Goal: Obtain resource: Download file/media

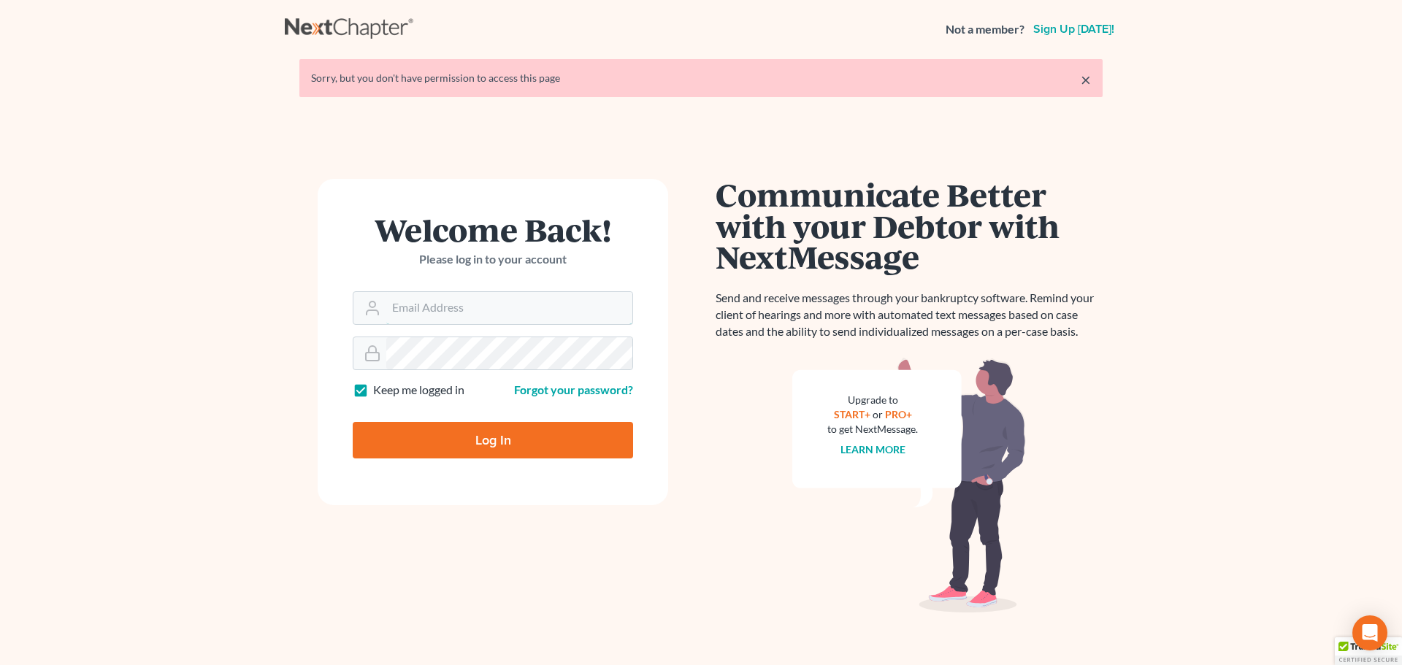
type input "[EMAIL_ADDRESS][DOMAIN_NAME]"
click at [487, 446] on input "Log In" at bounding box center [493, 440] width 280 height 37
type input "Thinking..."
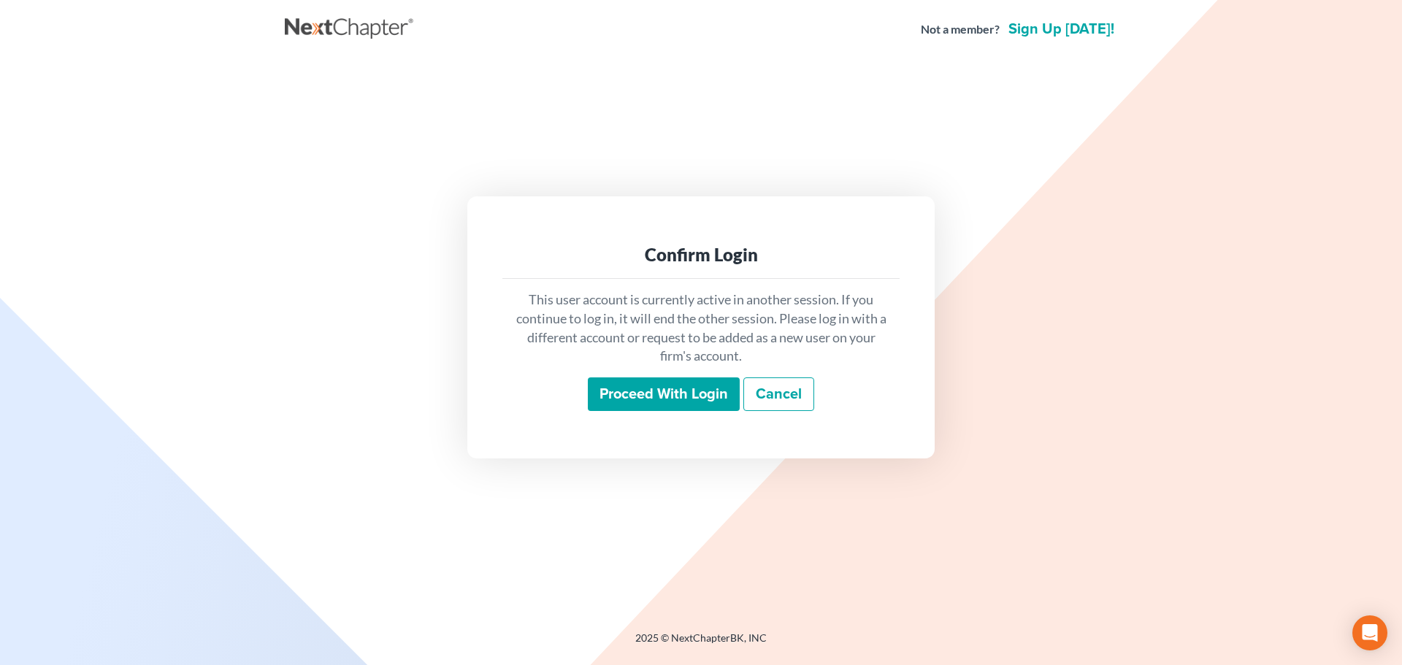
click at [665, 396] on input "Proceed with login" at bounding box center [664, 395] width 152 height 34
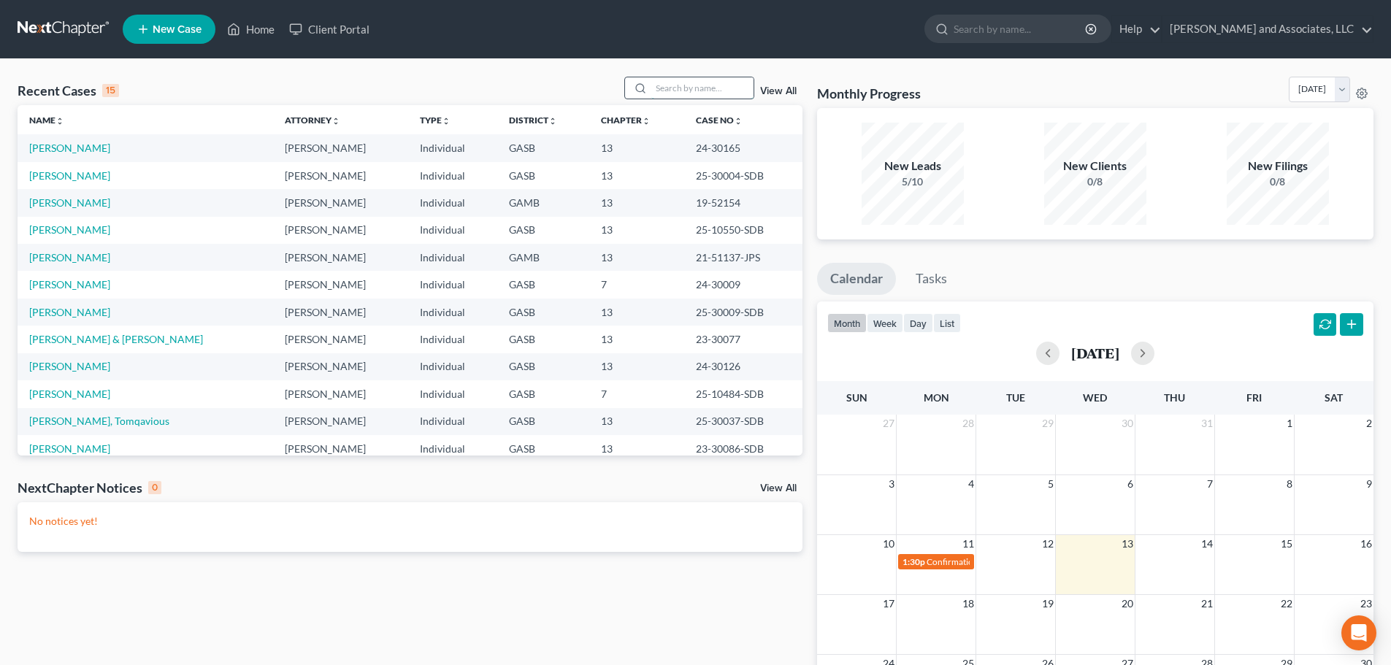
click at [666, 89] on input "search" at bounding box center [703, 87] width 102 height 21
type input "f"
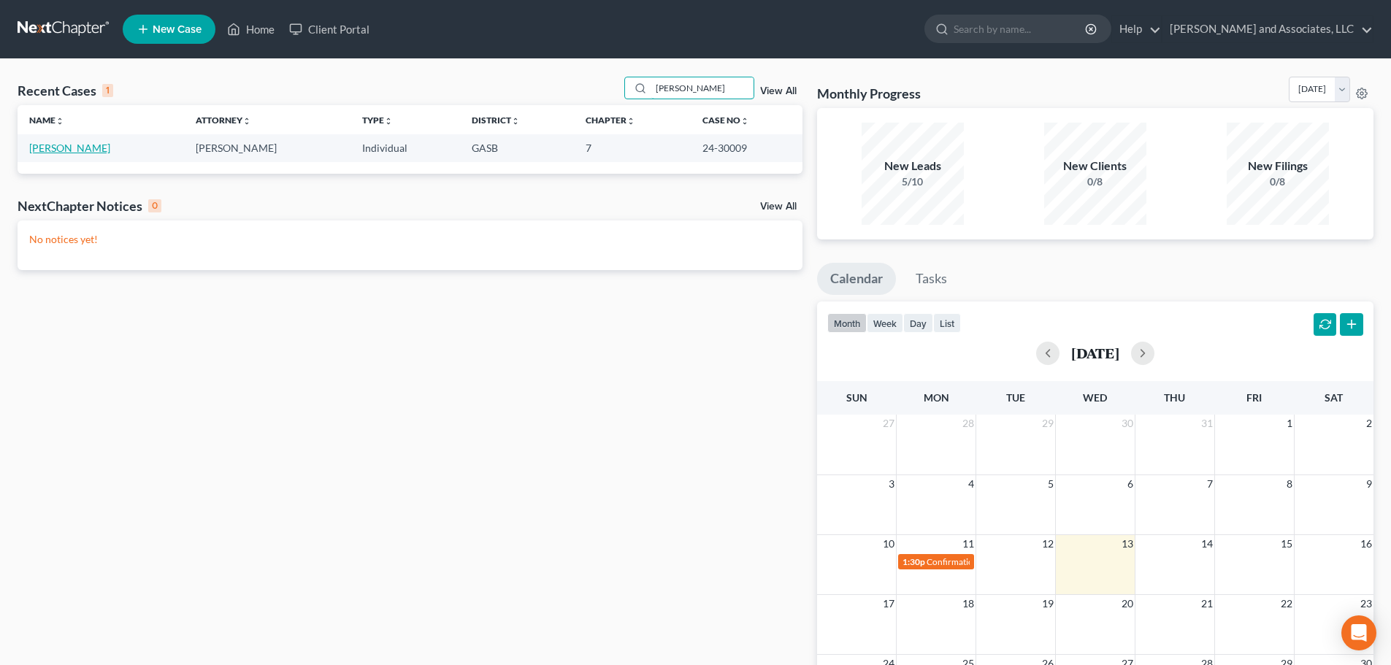
type input "[PERSON_NAME]"
click at [50, 146] on link "[PERSON_NAME]" at bounding box center [69, 148] width 81 height 12
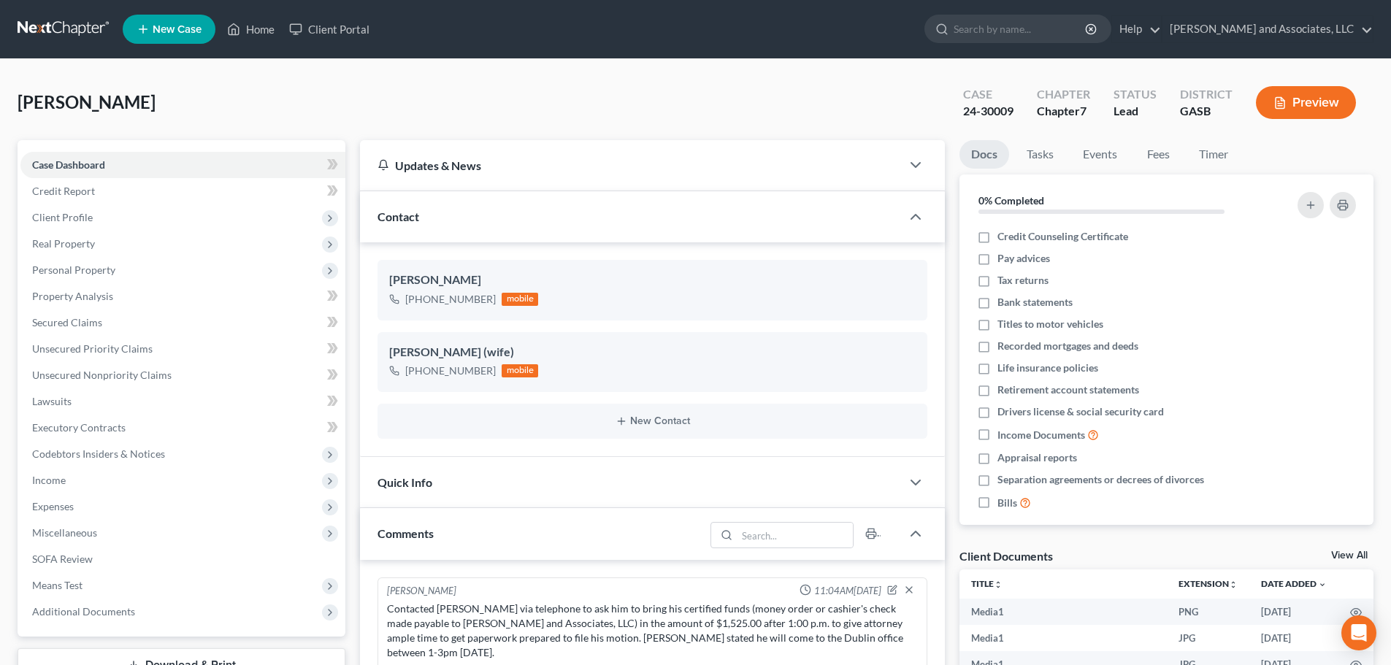
scroll to position [5045, 0]
click at [255, 30] on link "Home" at bounding box center [251, 29] width 62 height 26
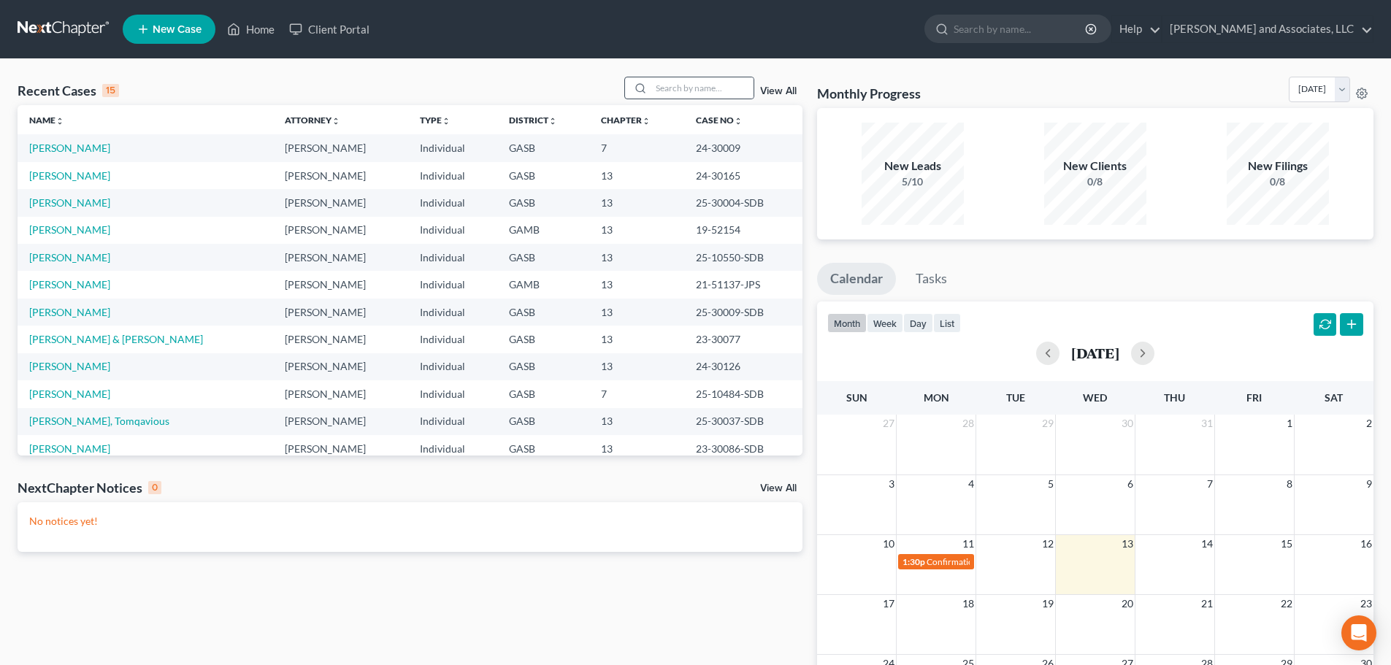
click at [652, 85] on div at bounding box center [638, 87] width 26 height 21
click at [666, 88] on input "search" at bounding box center [703, 87] width 102 height 21
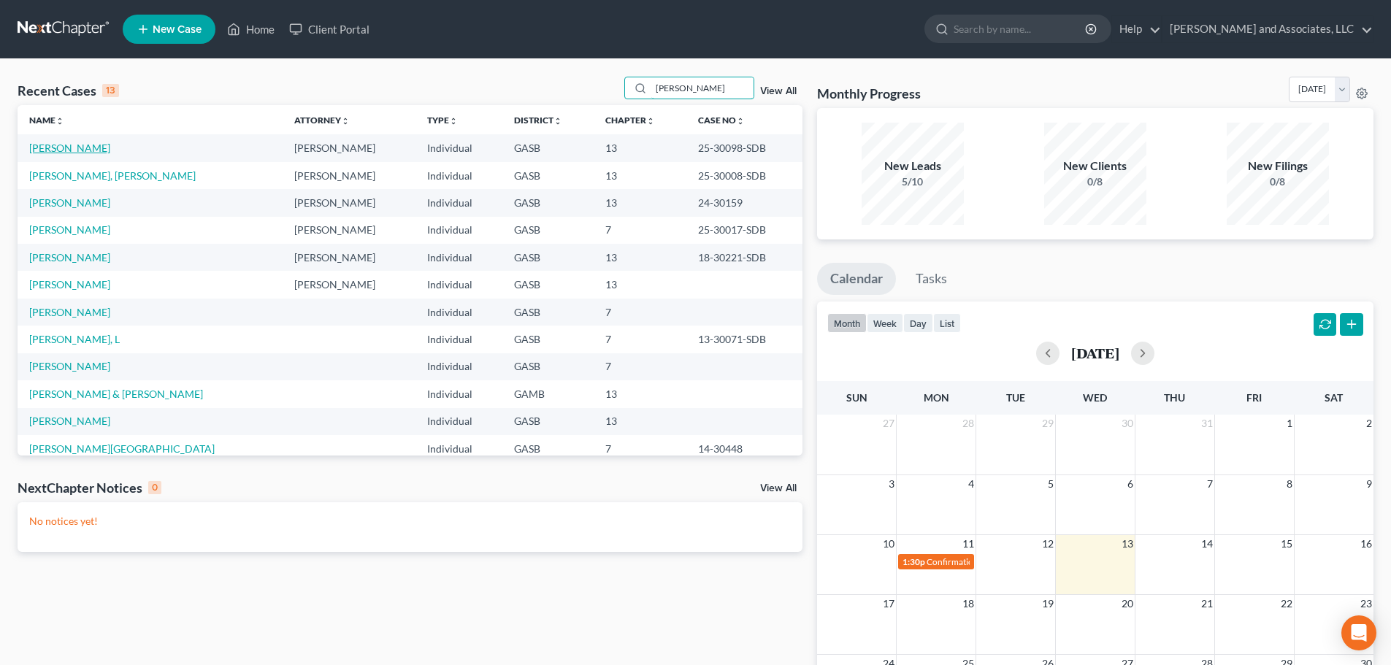
type input "[PERSON_NAME]"
click at [59, 147] on link "[PERSON_NAME]" at bounding box center [69, 148] width 81 height 12
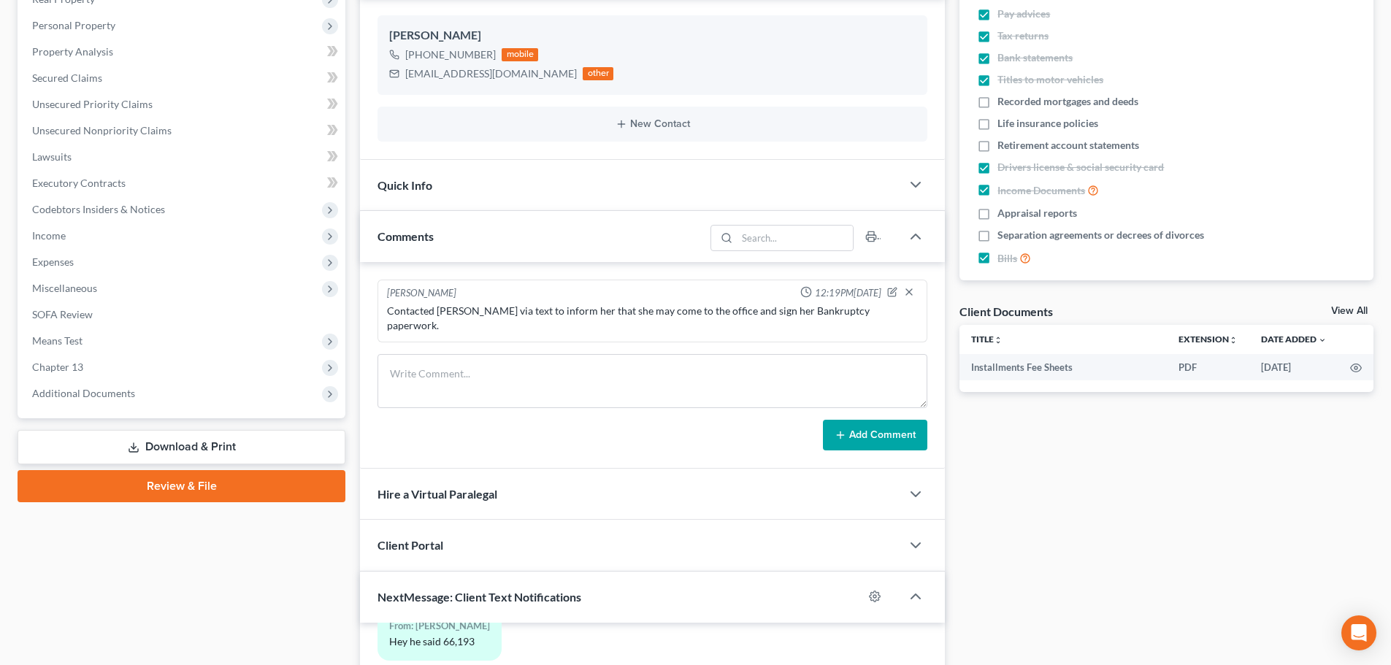
scroll to position [219, 0]
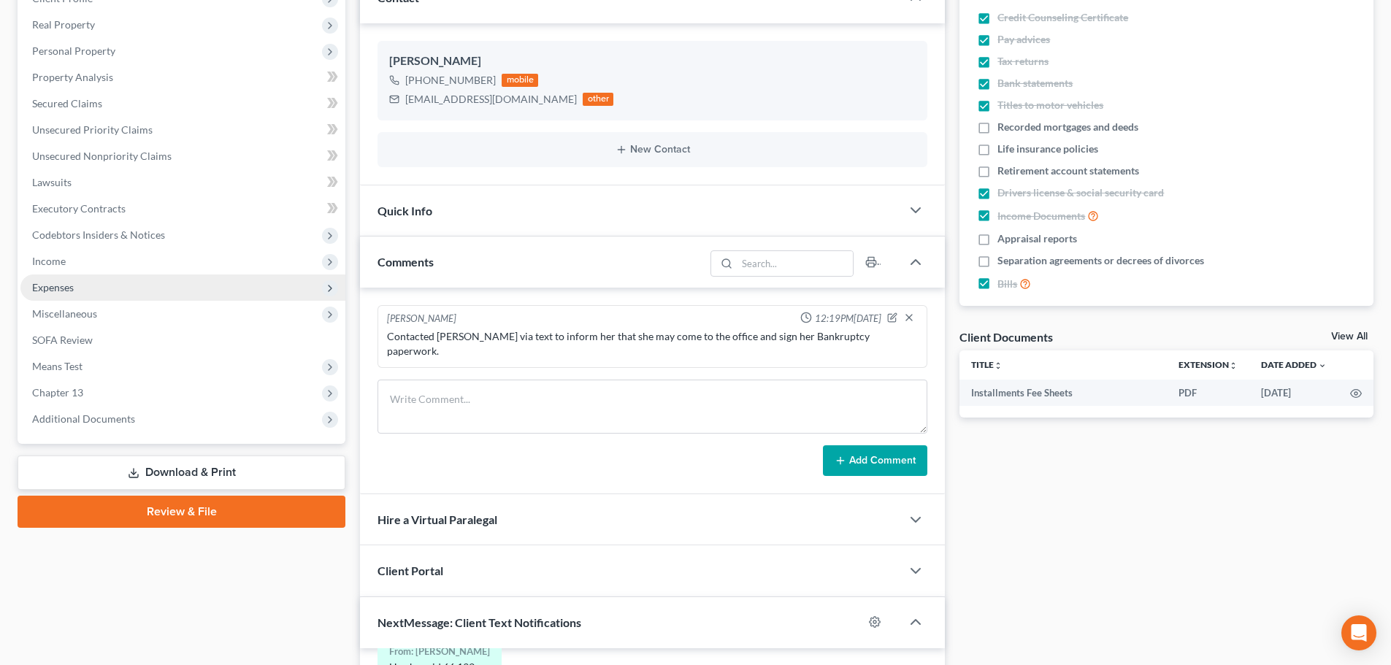
click at [49, 288] on span "Expenses" at bounding box center [53, 287] width 42 height 12
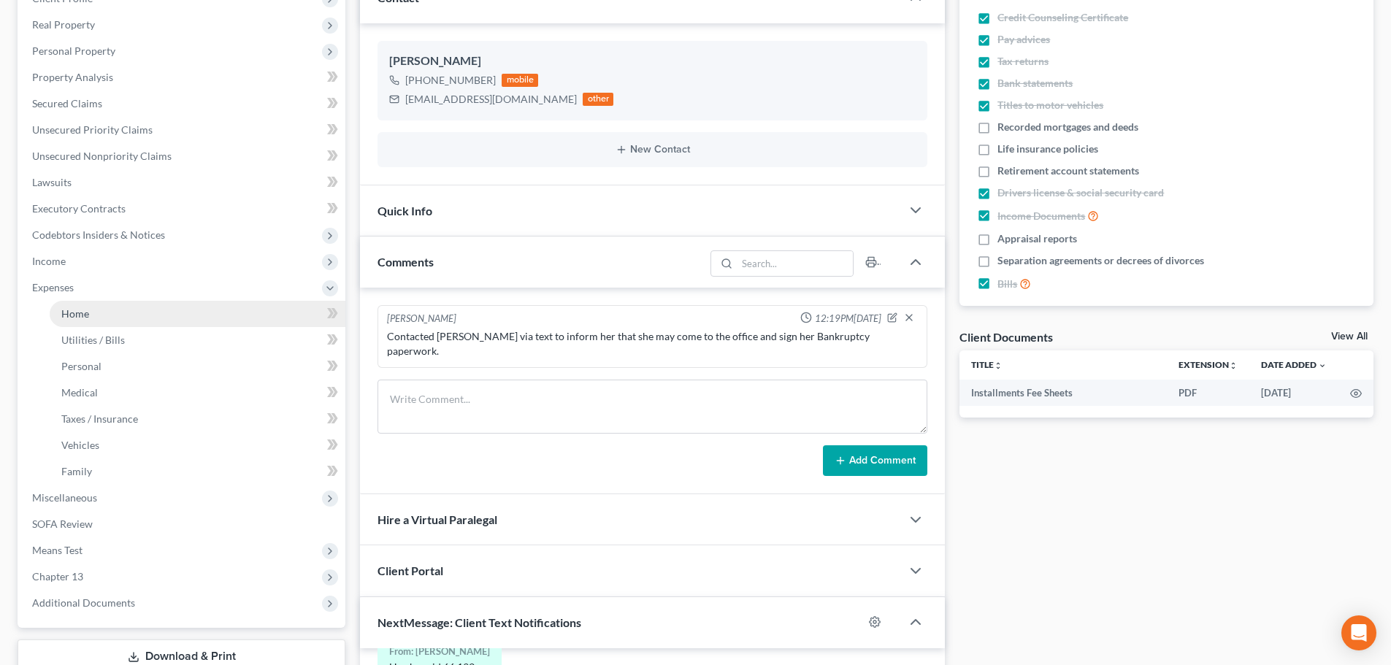
click at [99, 314] on link "Home" at bounding box center [198, 314] width 296 height 26
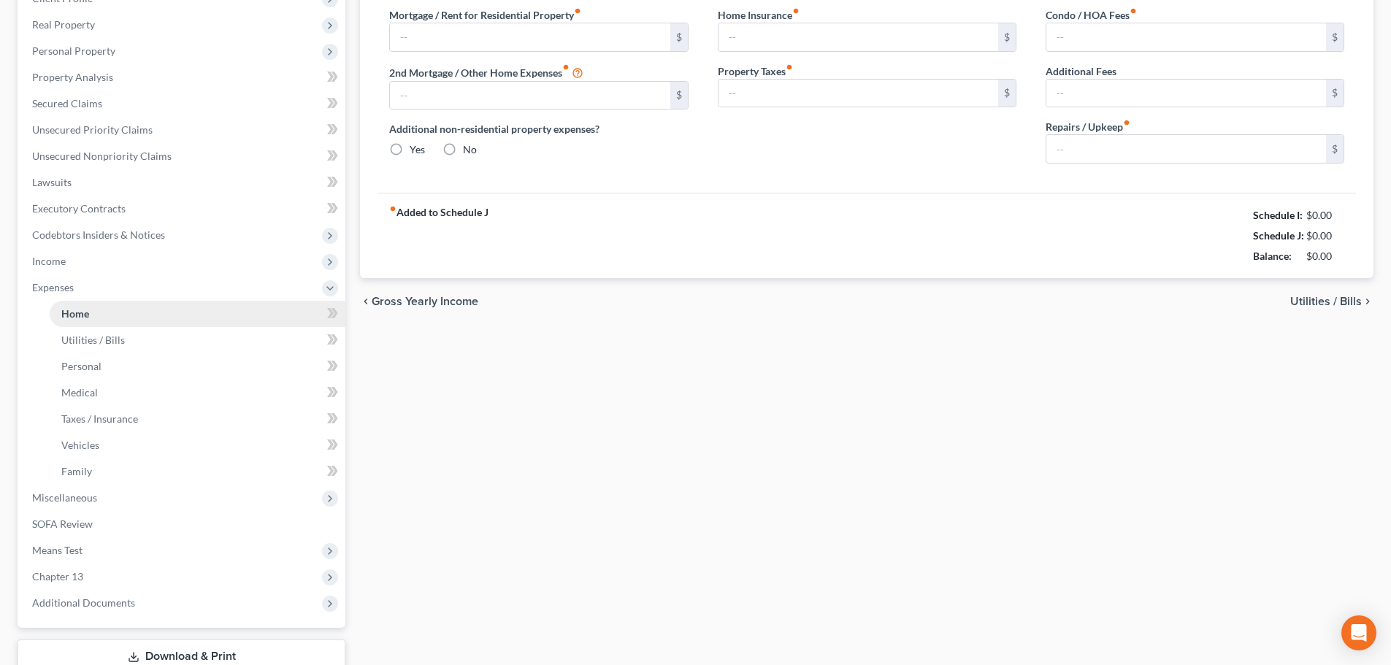
type input "364.00"
type input "0.00"
radio input "true"
type input "129.00"
type input "0.00"
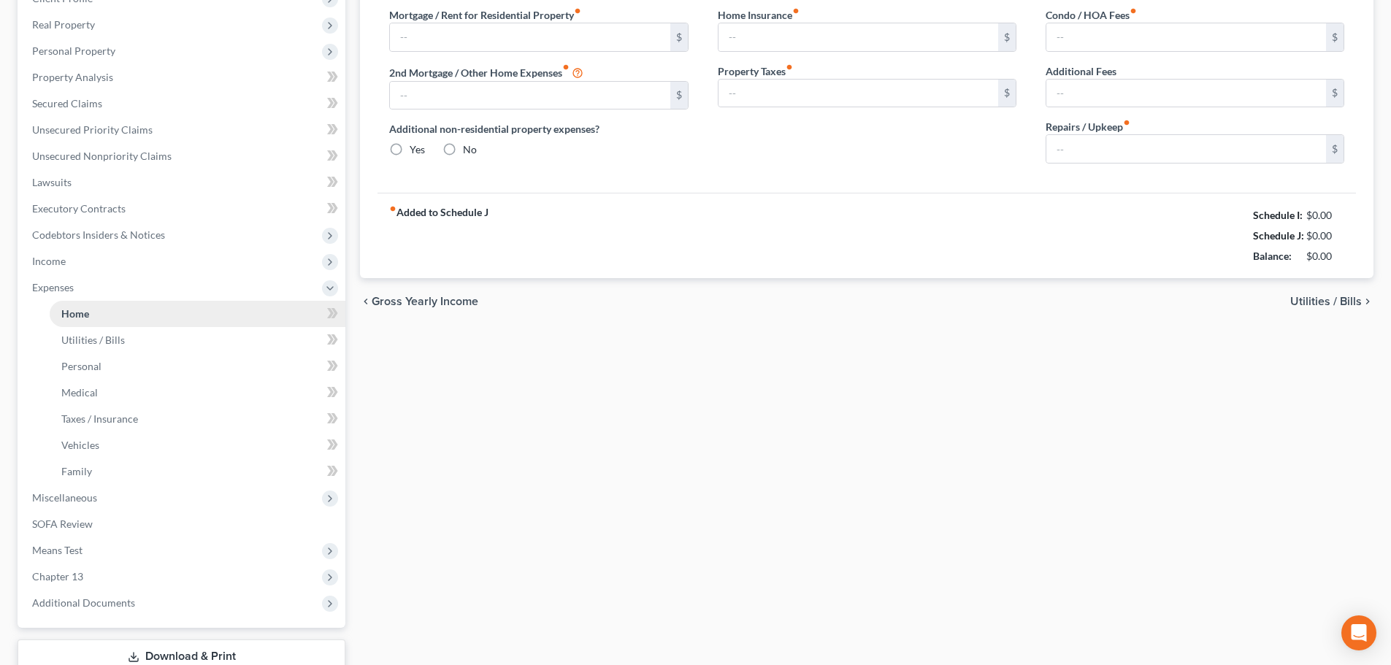
type input "0.00"
type input "150.00"
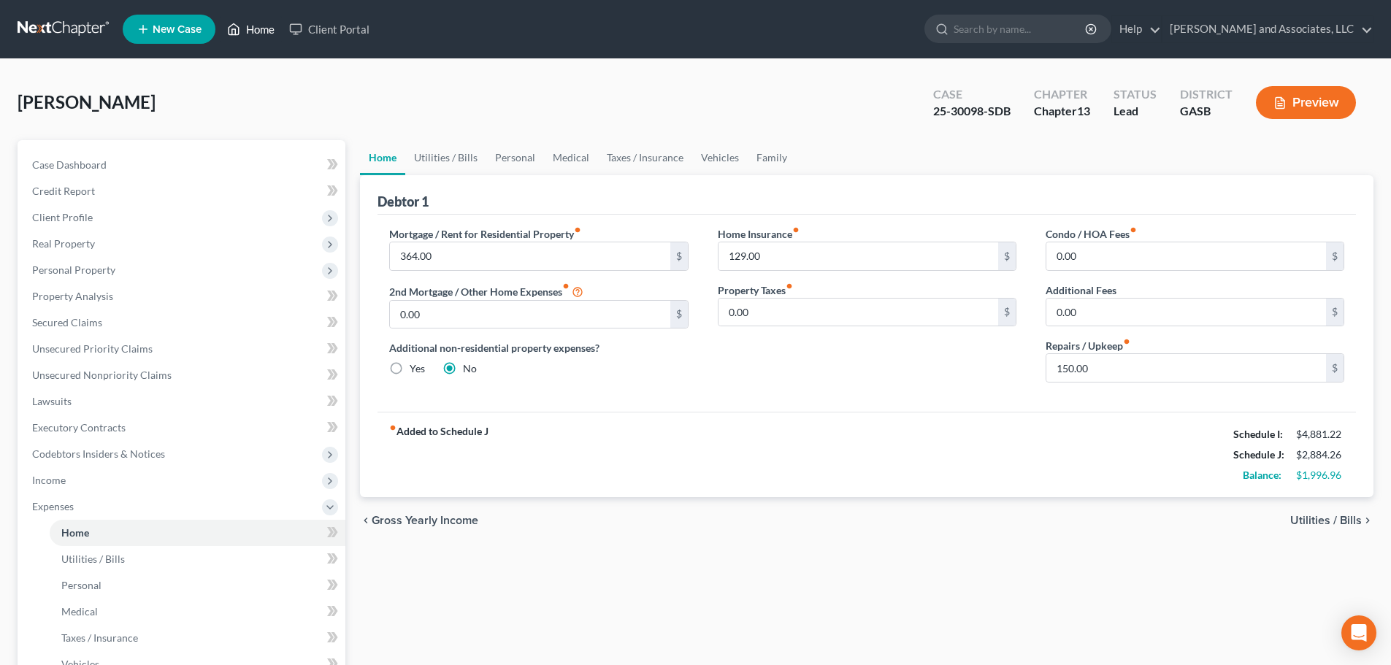
click at [254, 27] on link "Home" at bounding box center [251, 29] width 62 height 26
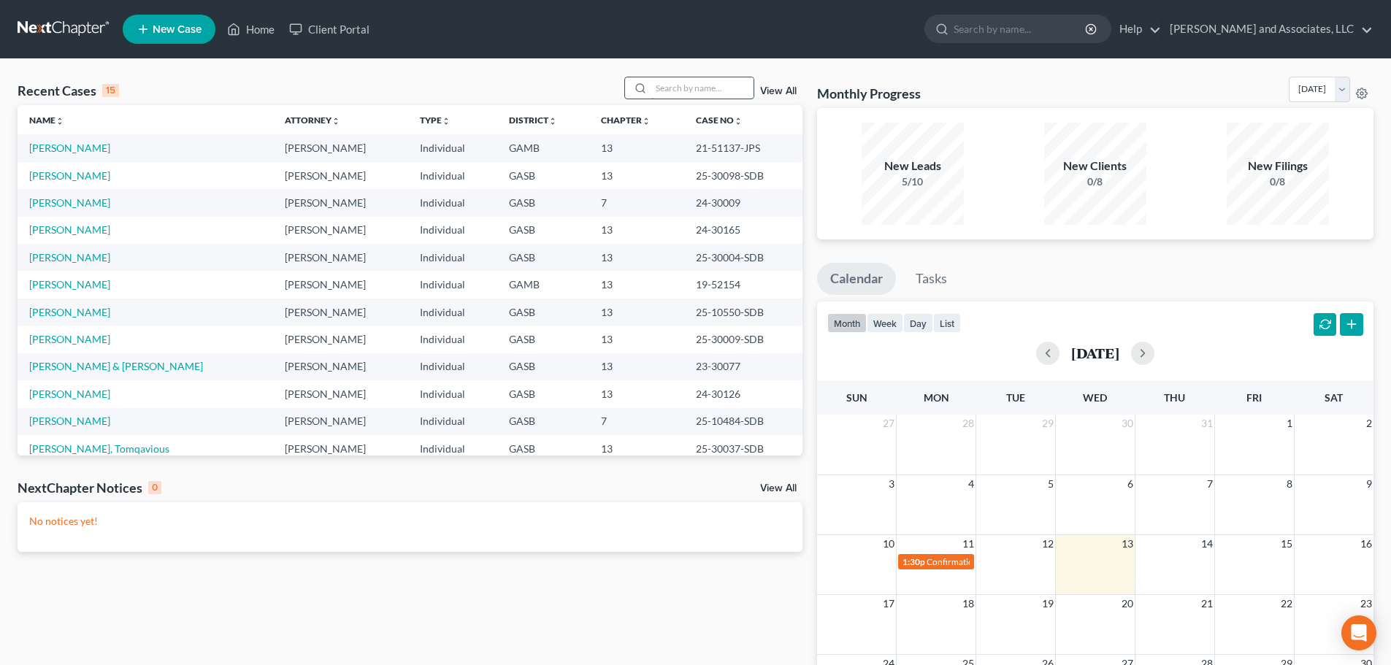
click at [704, 88] on input "search" at bounding box center [703, 87] width 102 height 21
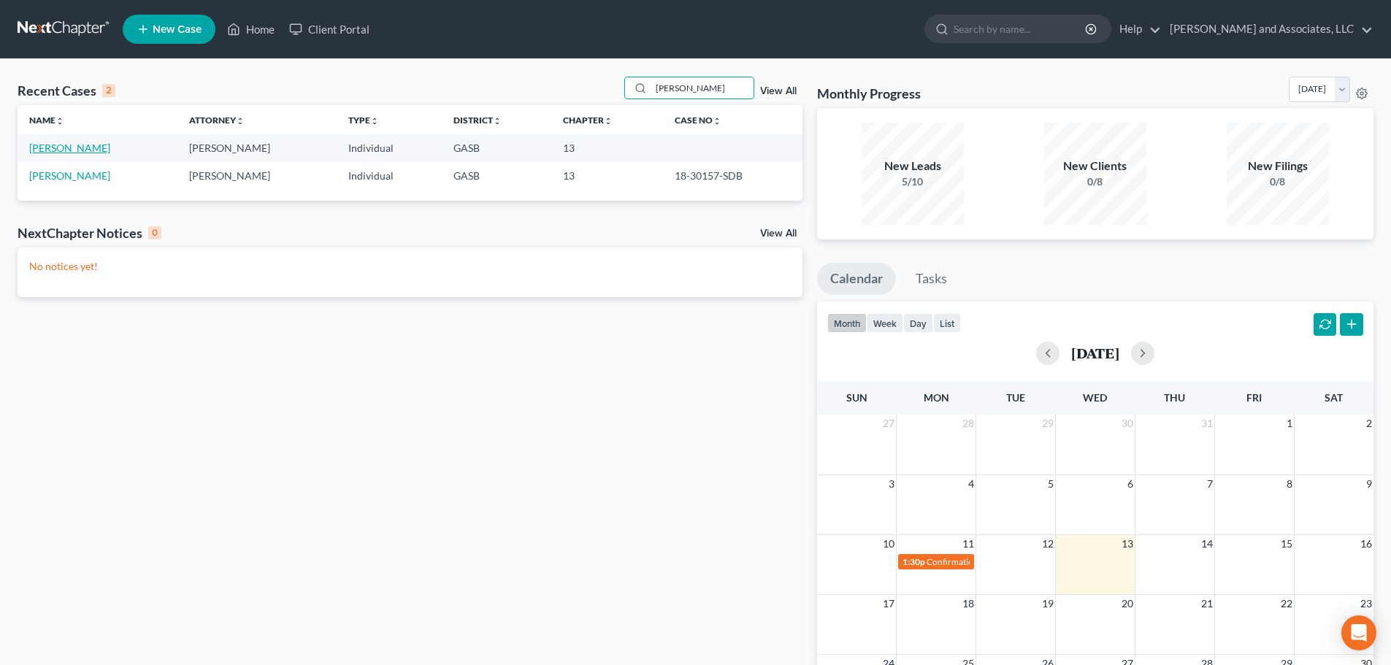
type input "[PERSON_NAME]"
click at [53, 147] on link "[PERSON_NAME]" at bounding box center [69, 148] width 81 height 12
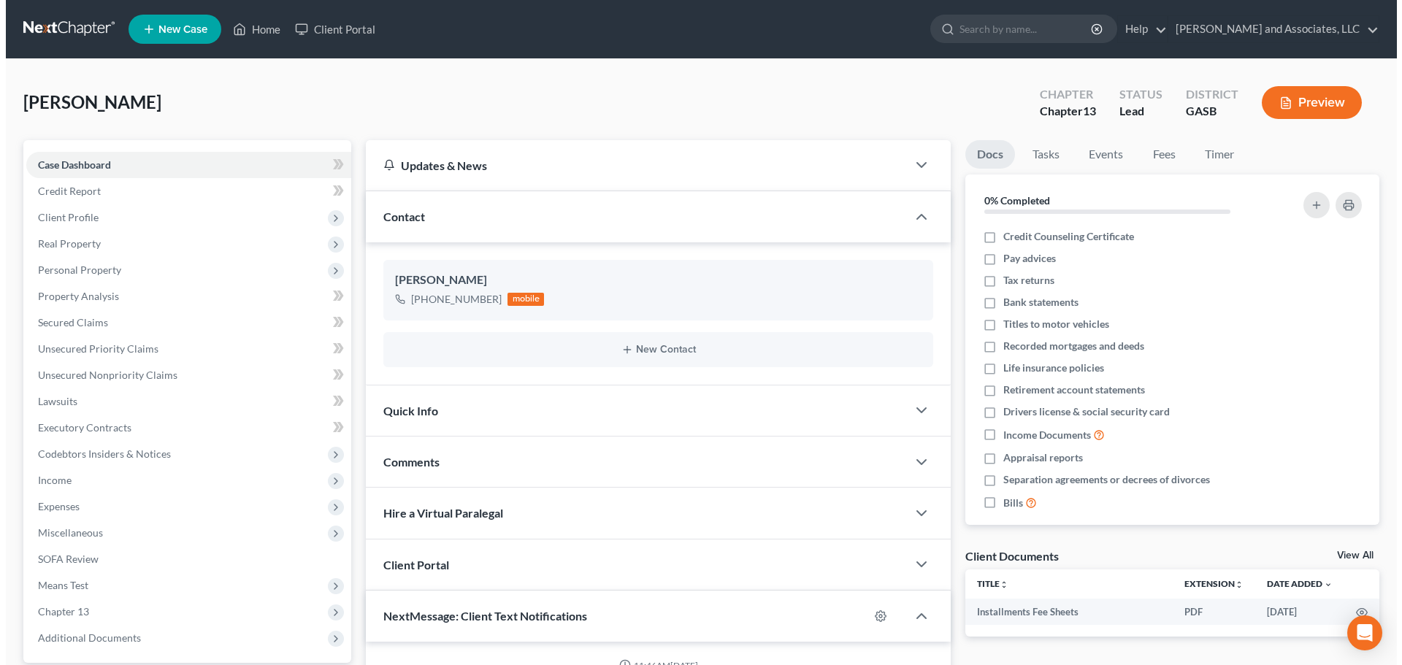
scroll to position [697, 0]
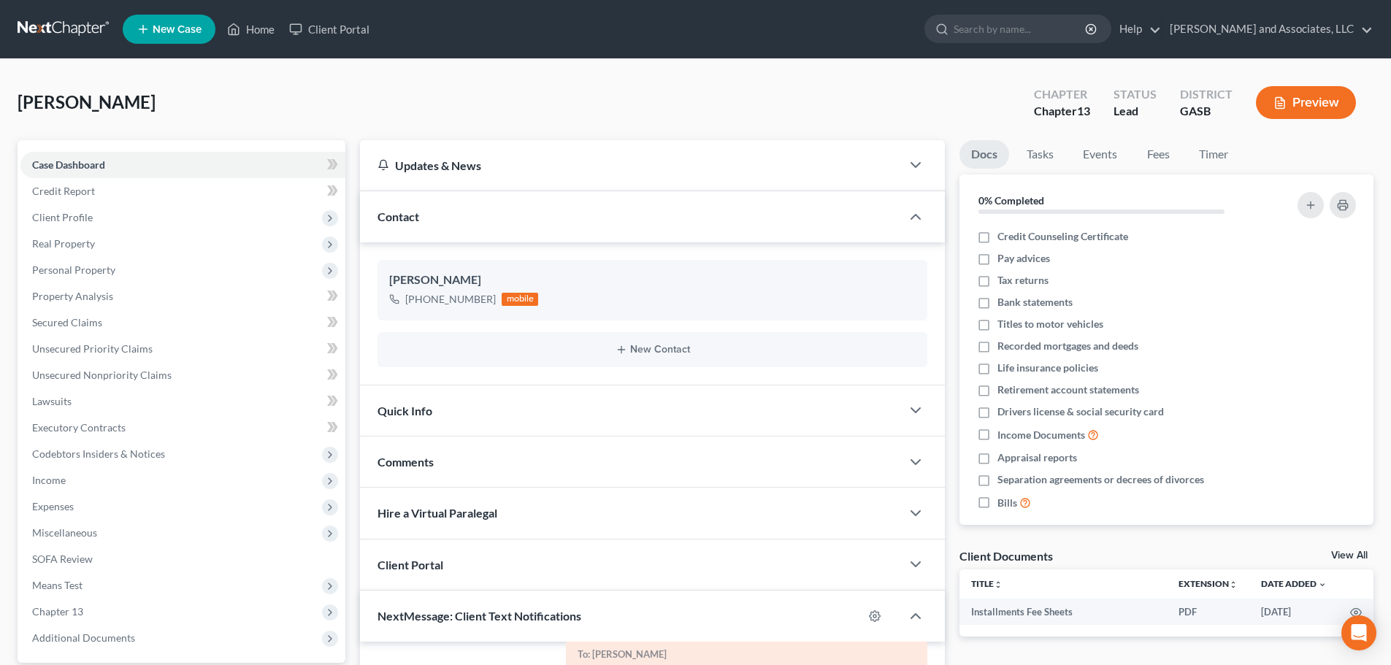
click at [1309, 103] on button "Preview" at bounding box center [1306, 102] width 100 height 33
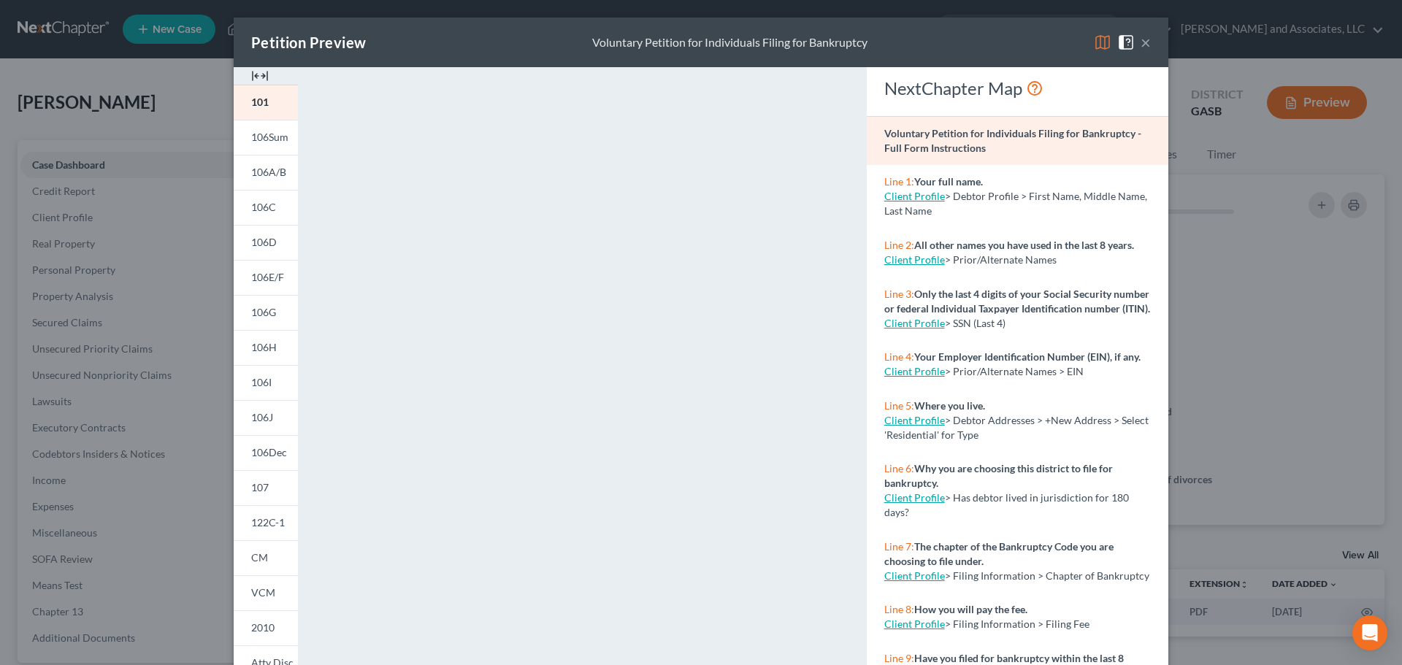
click at [1096, 38] on img at bounding box center [1103, 43] width 18 height 18
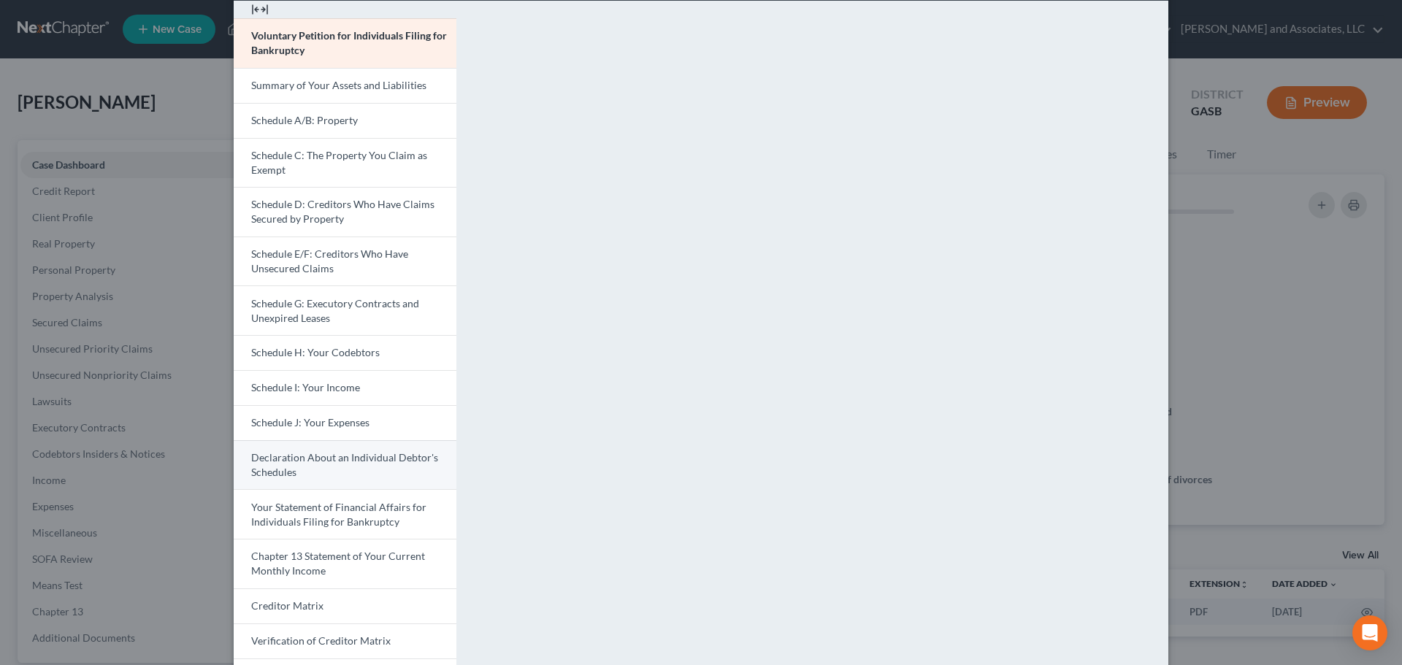
scroll to position [256, 0]
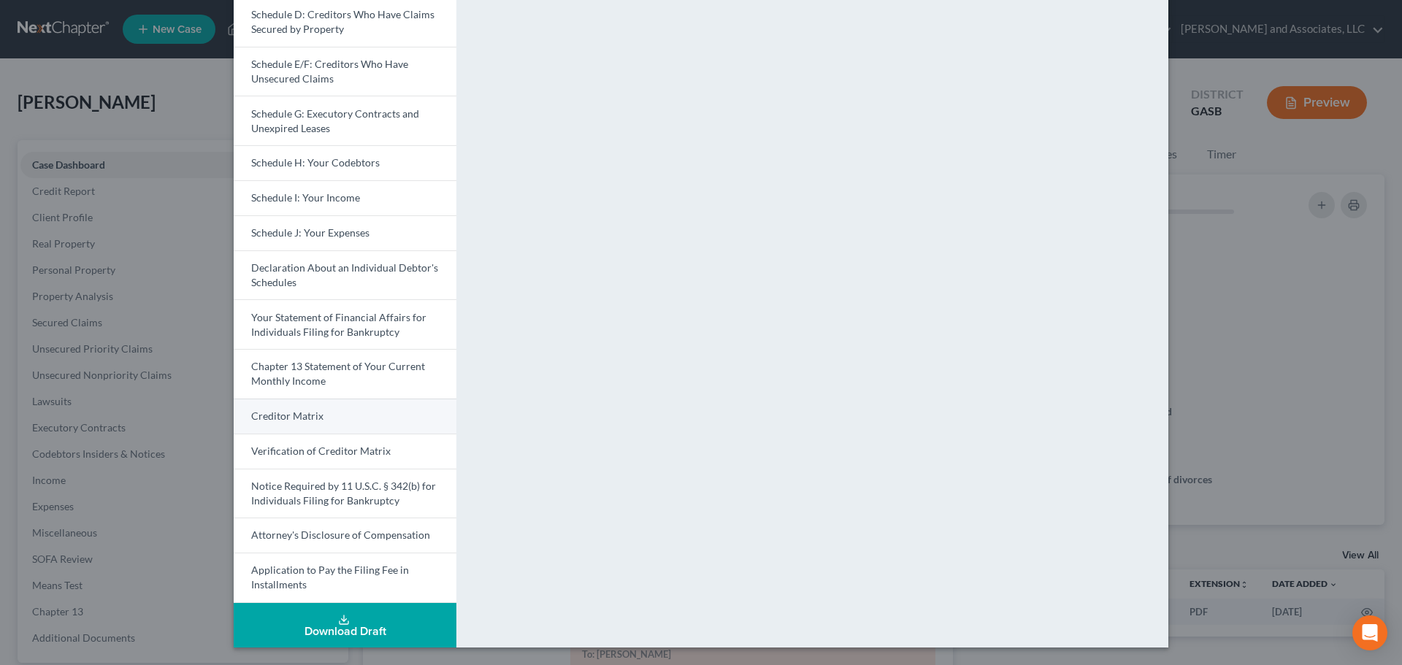
click at [286, 415] on span "Creditor Matrix" at bounding box center [287, 416] width 72 height 12
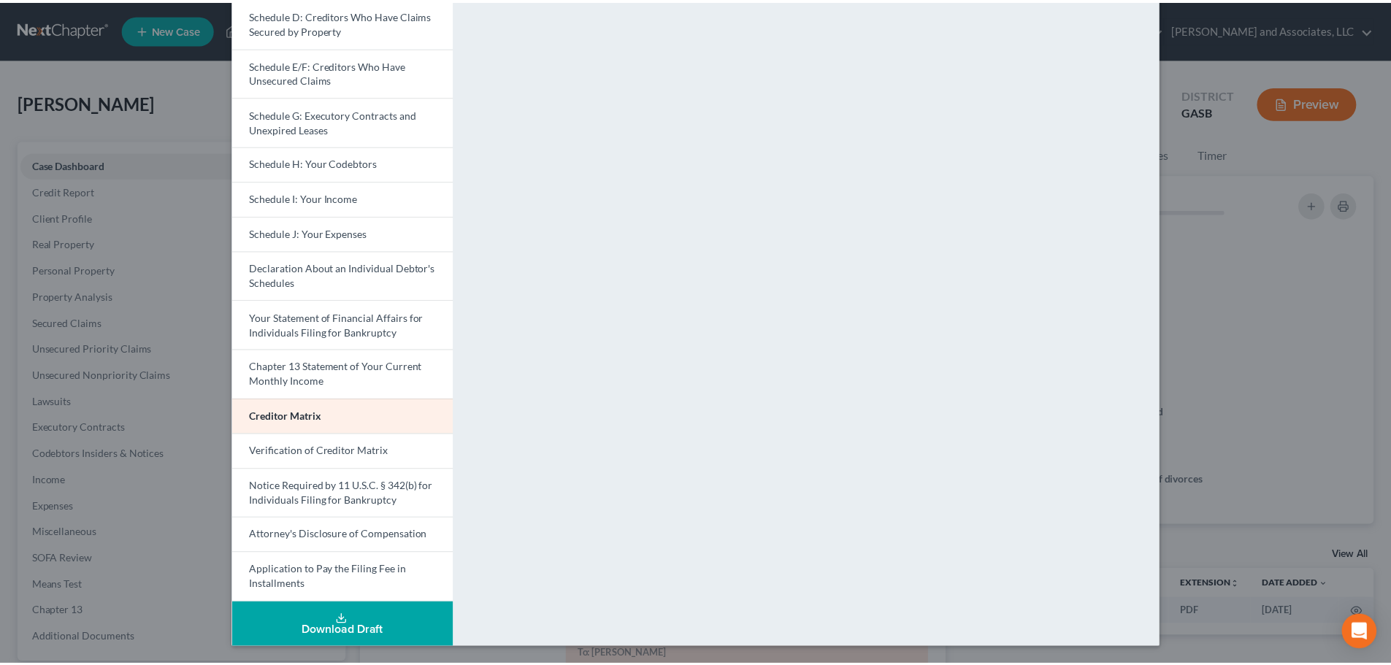
scroll to position [0, 0]
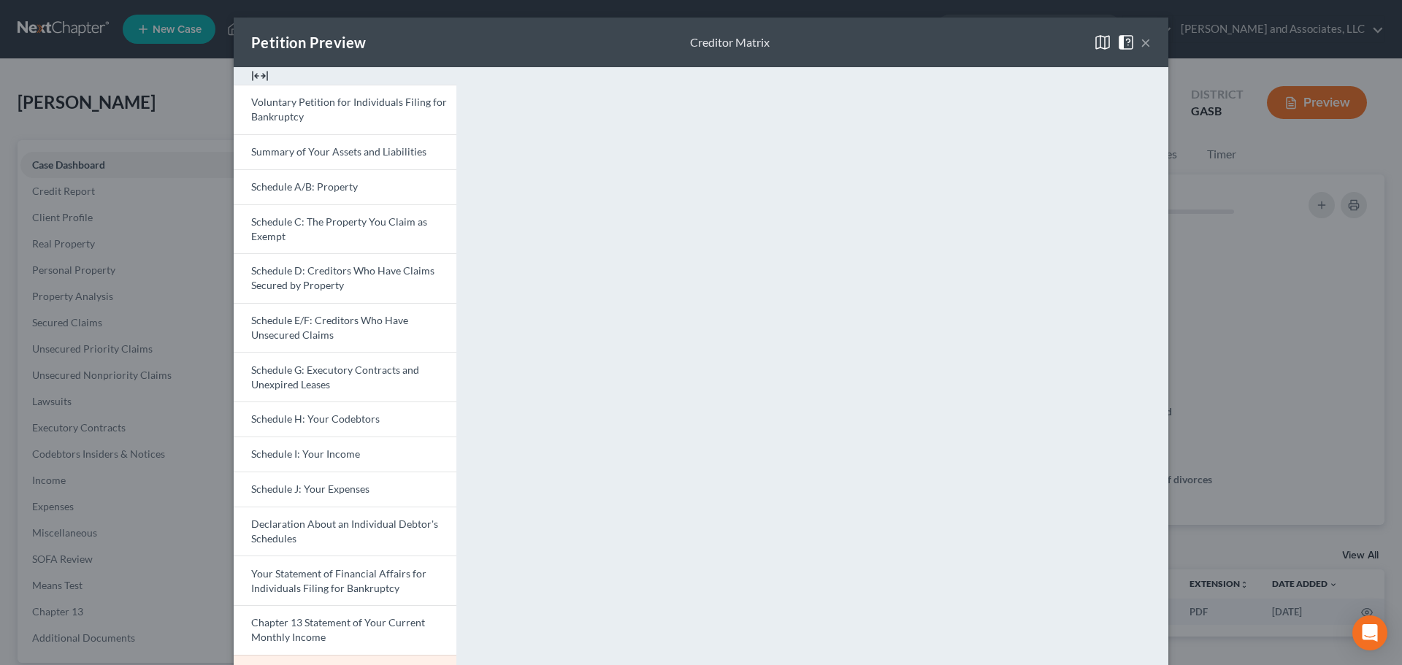
click at [1142, 42] on button "×" at bounding box center [1146, 43] width 10 height 18
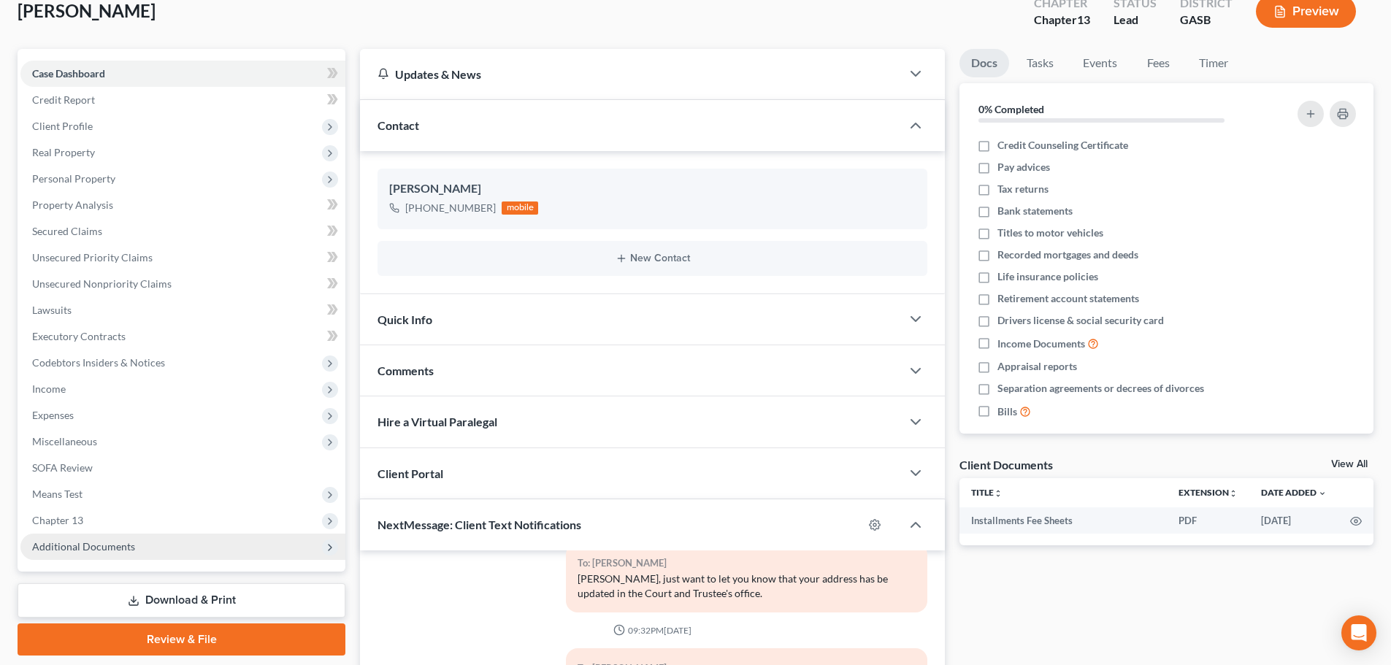
scroll to position [359, 0]
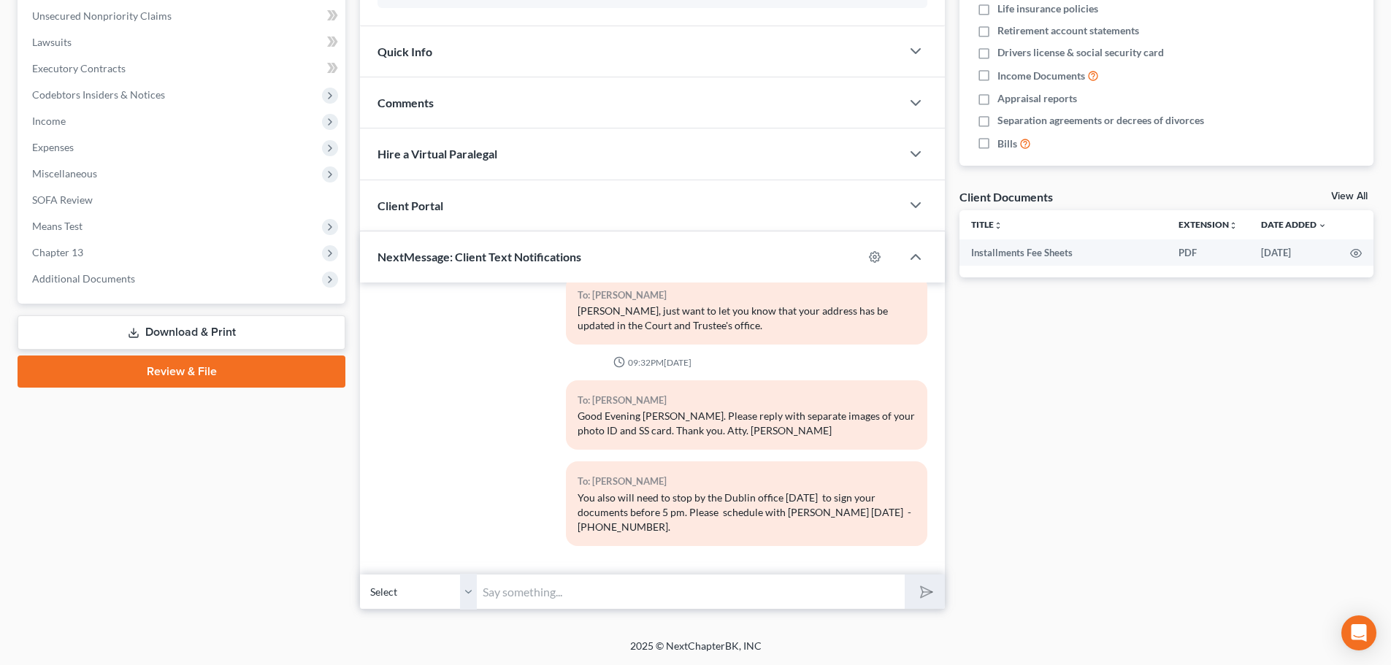
click at [190, 331] on link "Download & Print" at bounding box center [182, 333] width 328 height 34
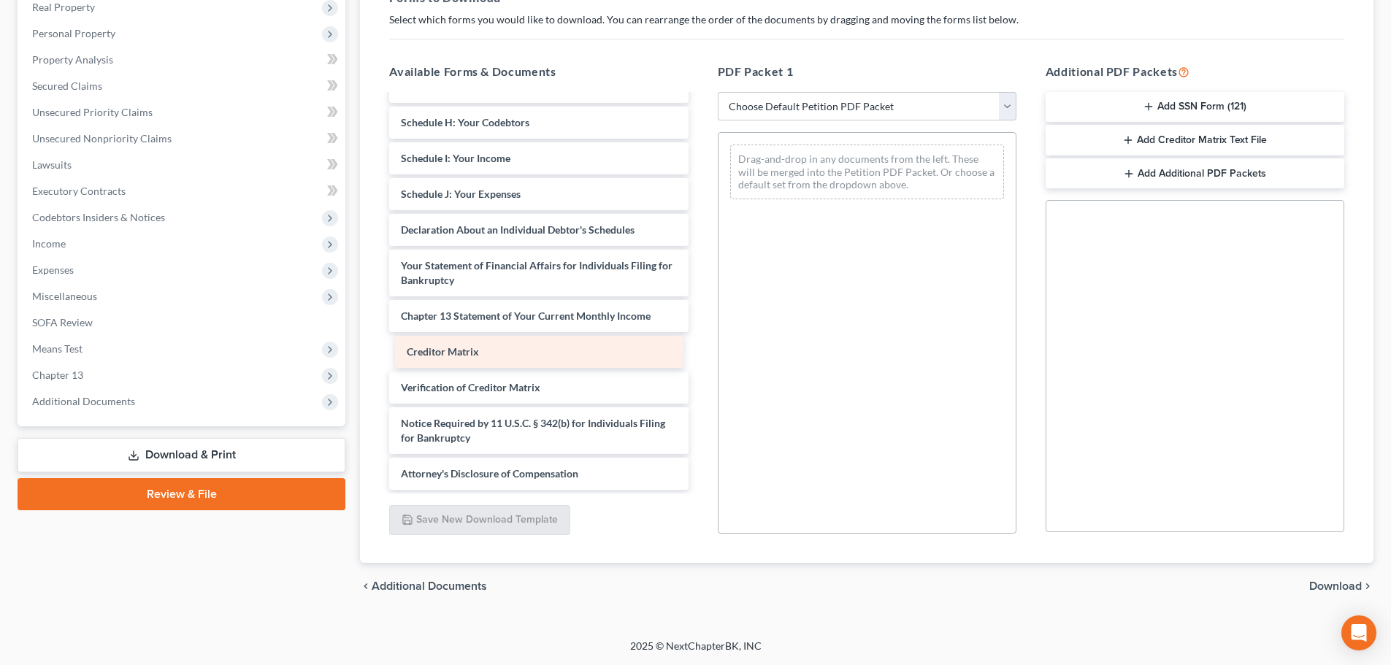
scroll to position [254, 0]
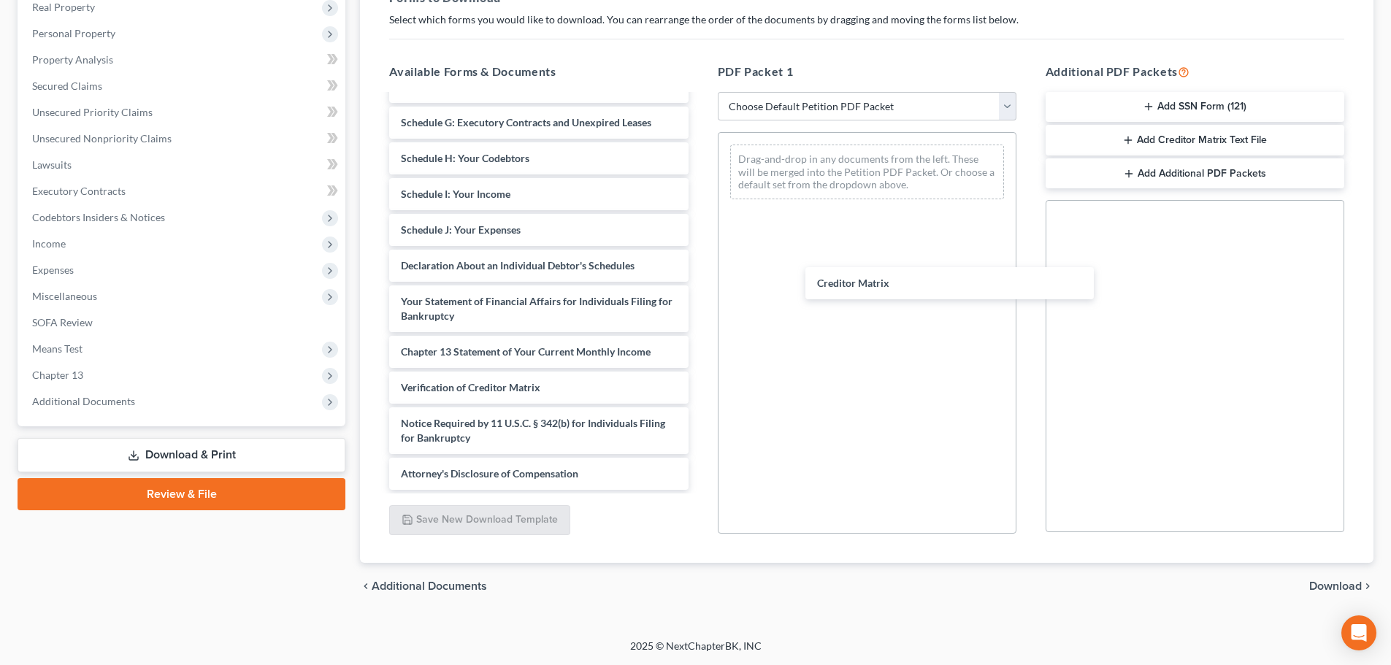
drag, startPoint x: 473, startPoint y: 353, endPoint x: 852, endPoint y: 294, distance: 383.6
click at [700, 283] on div "Creditor Matrix Installments Fee Sheets Voluntary Petition for Individuals Fili…" at bounding box center [539, 165] width 322 height 649
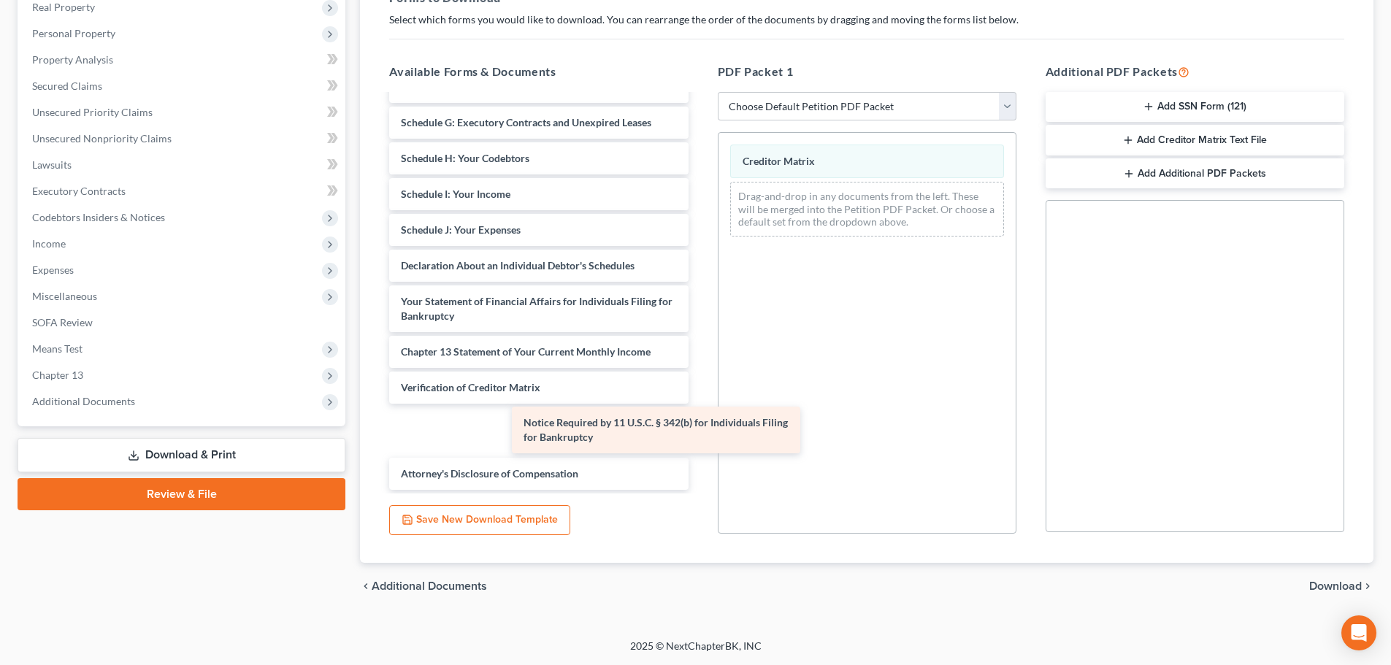
scroll to position [204, 0]
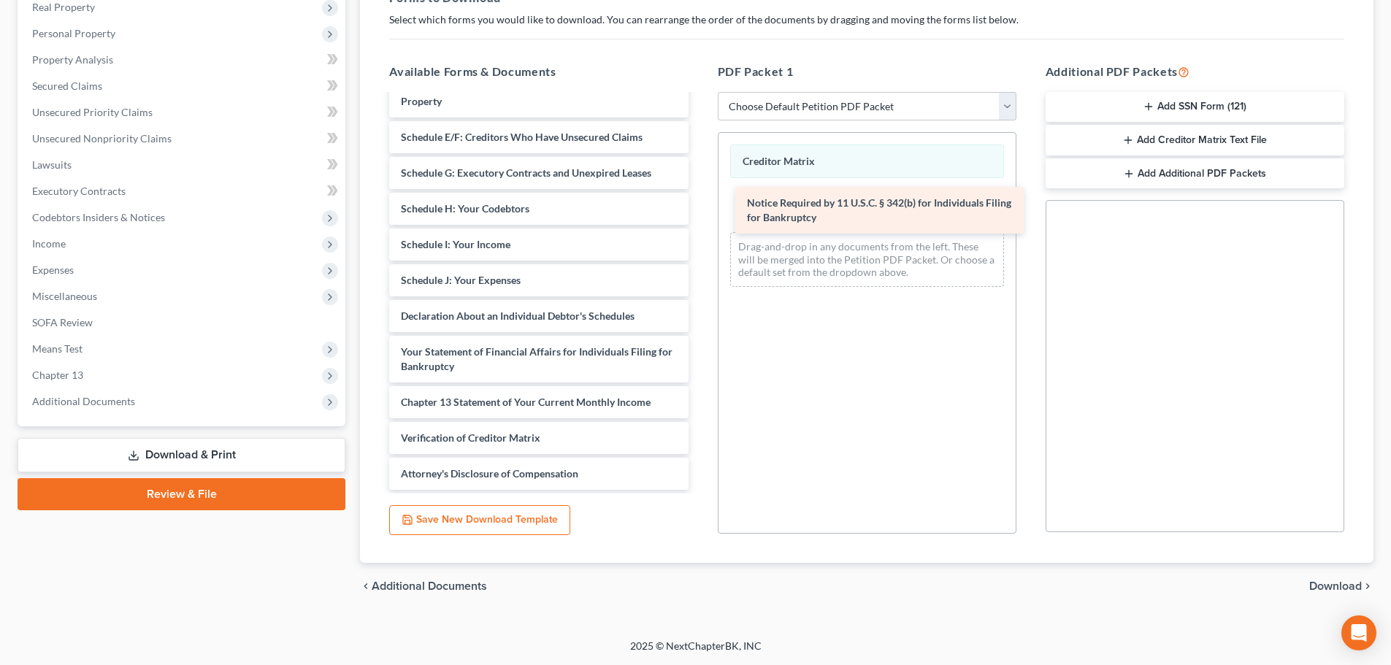
drag, startPoint x: 558, startPoint y: 427, endPoint x: 904, endPoint y: 206, distance: 409.9
click at [700, 206] on div "Notice Required by 11 U.S.C. § 342(b) for Individuals Filing for Bankruptcy Ins…" at bounding box center [539, 191] width 322 height 598
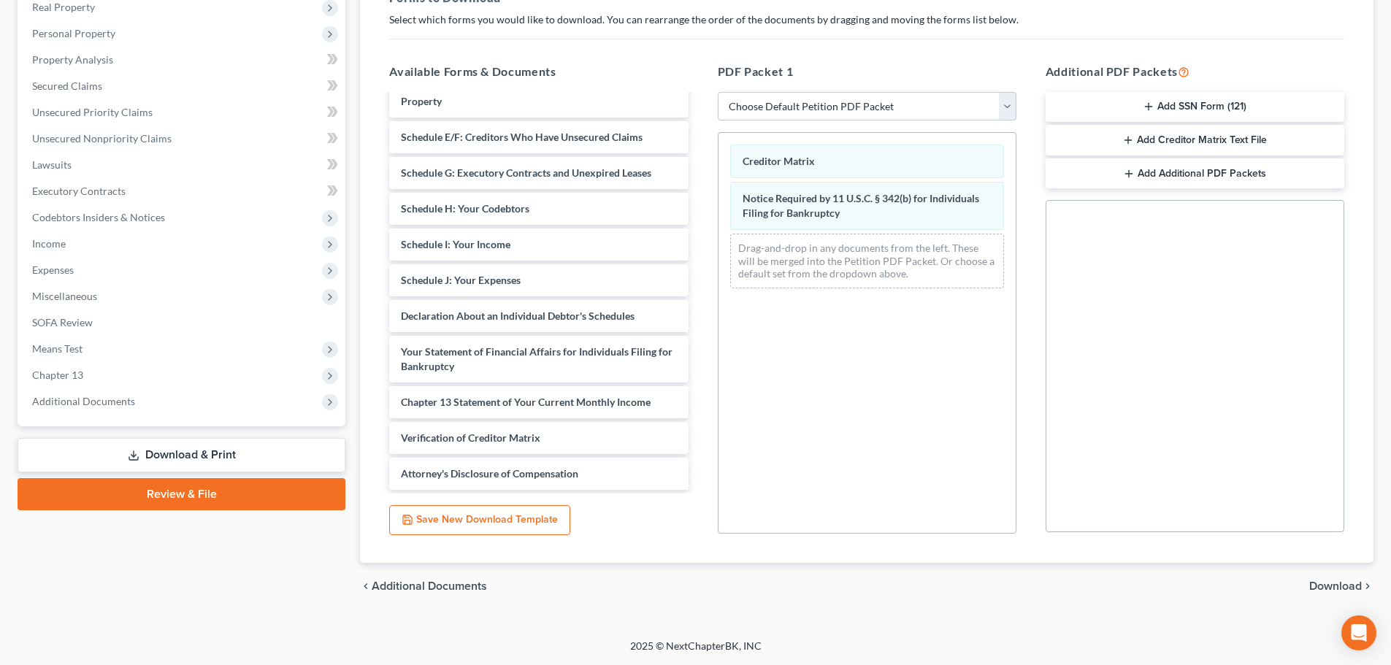
click at [1337, 587] on span "Download" at bounding box center [1336, 587] width 53 height 12
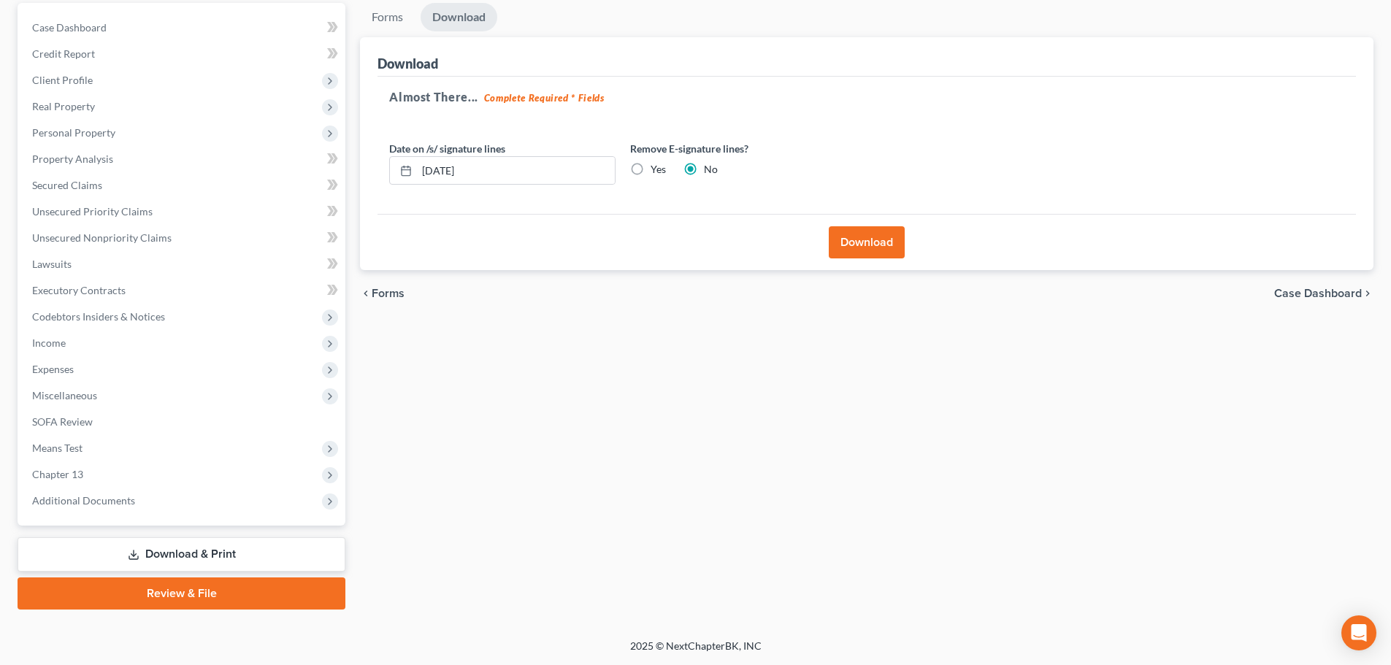
click at [856, 242] on button "Download" at bounding box center [867, 242] width 76 height 32
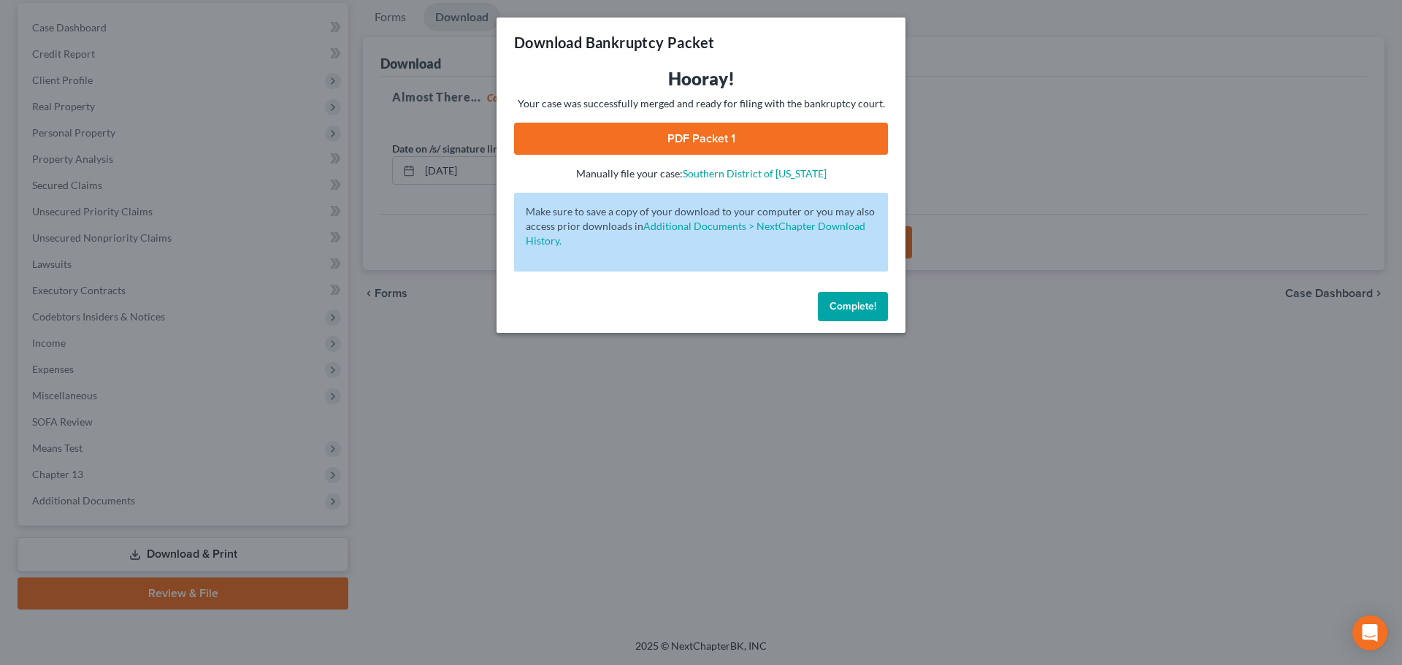
click at [694, 138] on link "PDF Packet 1" at bounding box center [701, 139] width 374 height 32
click at [855, 308] on span "Complete!" at bounding box center [853, 306] width 47 height 12
